Goal: Find specific page/section: Find specific page/section

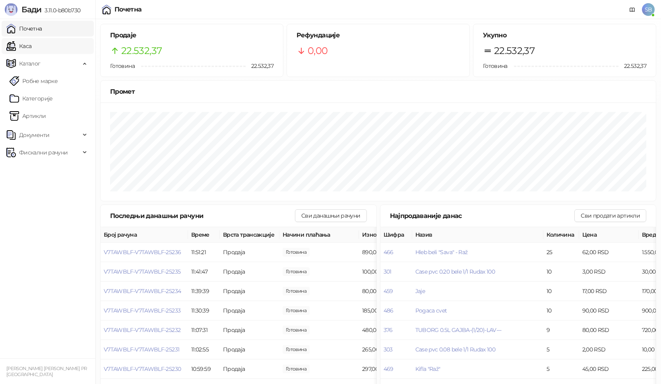
click at [31, 45] on link "Каса" at bounding box center [18, 46] width 25 height 16
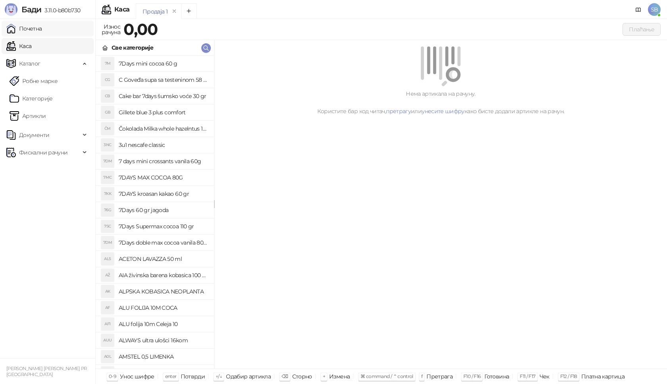
click at [42, 24] on link "Почетна" at bounding box center [24, 29] width 36 height 16
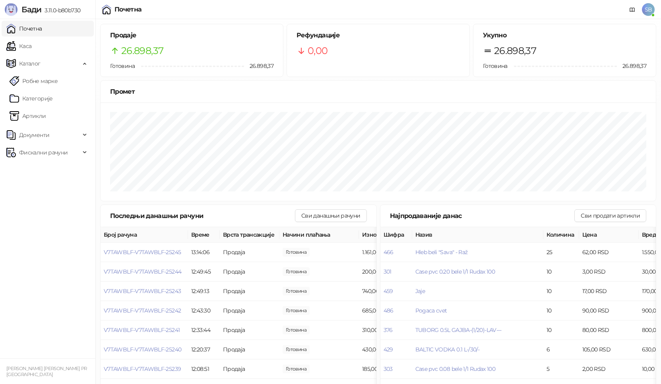
drag, startPoint x: 8, startPoint y: 45, endPoint x: 14, endPoint y: 31, distance: 15.7
click at [9, 45] on link "Каса" at bounding box center [18, 46] width 25 height 16
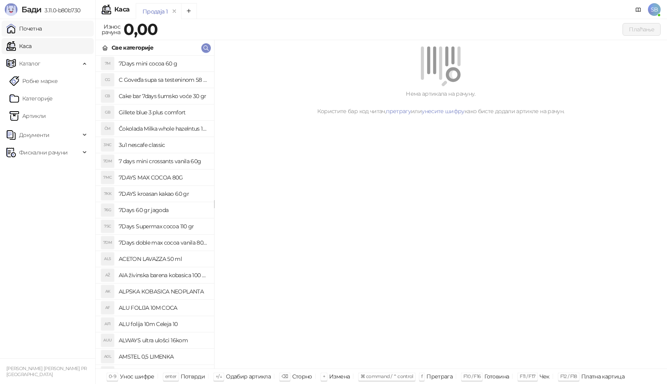
click at [15, 26] on link "Почетна" at bounding box center [24, 29] width 36 height 16
